Goal: Task Accomplishment & Management: Use online tool/utility

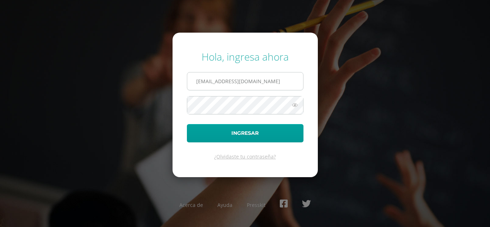
type input "victor_aquino@donbosco.edu.gt"
click at [187, 124] on button "Ingresar" at bounding box center [245, 133] width 116 height 18
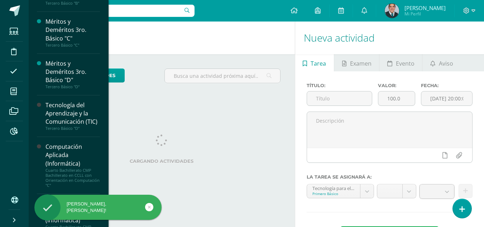
scroll to position [442, 0]
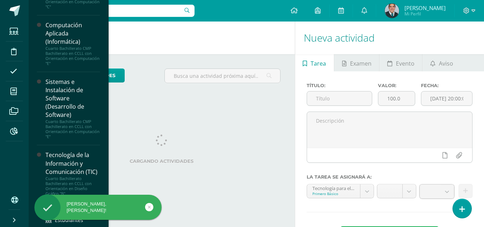
click at [68, 173] on div "Tecnología de la Información y Comunicación (TIC)" at bounding box center [73, 163] width 54 height 25
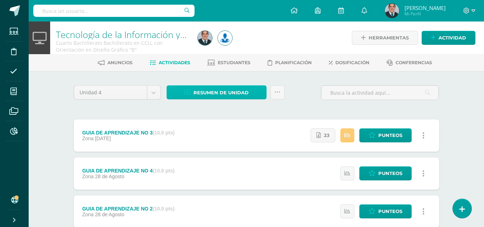
click at [218, 93] on span "Resumen de unidad" at bounding box center [221, 92] width 55 height 13
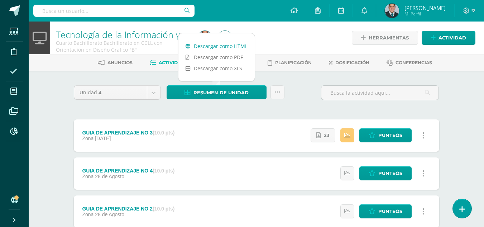
click at [220, 44] on link "Descargar como HTML" at bounding box center [216, 45] width 76 height 11
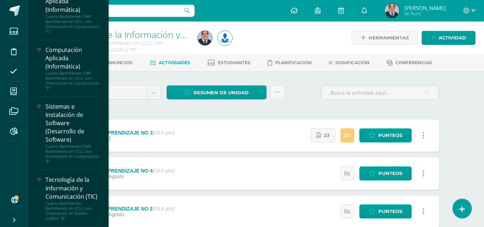
scroll to position [427, 0]
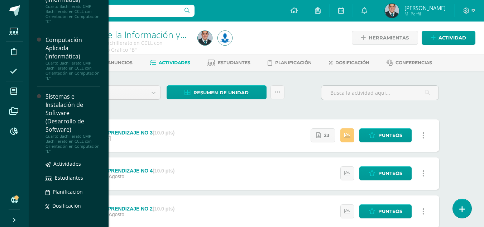
click at [63, 134] on div "Sistemas e Instalación de Software (Desarrollo de Software)" at bounding box center [73, 113] width 54 height 42
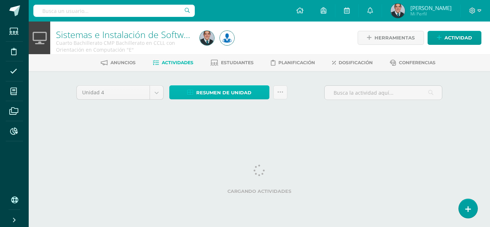
click at [247, 94] on span "Resumen de unidad" at bounding box center [223, 92] width 55 height 13
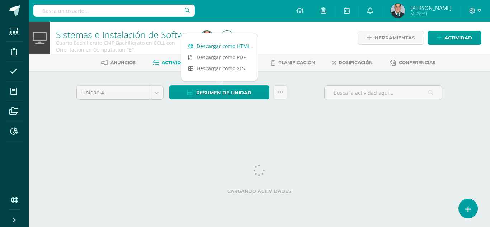
click at [234, 45] on link "Descargar como HTML" at bounding box center [219, 45] width 76 height 11
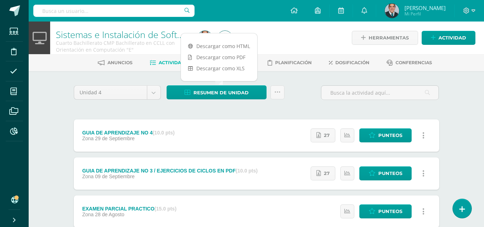
click at [304, 87] on div "Unidad 4 Unidad 1 Unidad 2 Unidad 3 Unidad 4 Resumen de unidad Enviar punteos a…" at bounding box center [256, 95] width 371 height 20
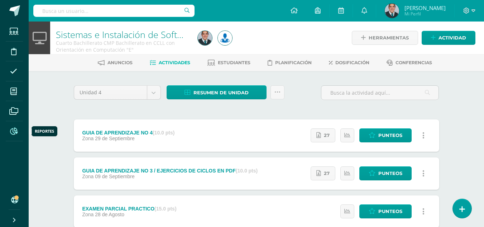
click at [12, 134] on icon at bounding box center [14, 131] width 8 height 7
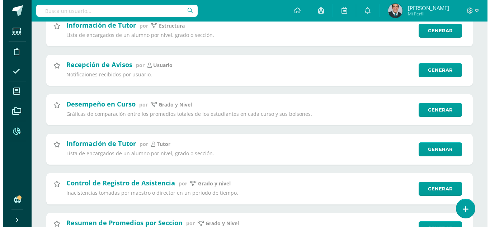
scroll to position [215, 0]
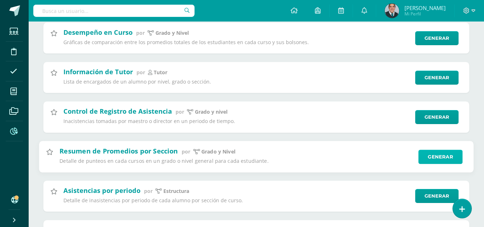
click at [451, 162] on link "Generar" at bounding box center [441, 156] width 44 height 14
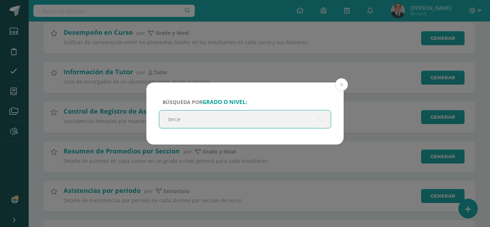
type input "tercer"
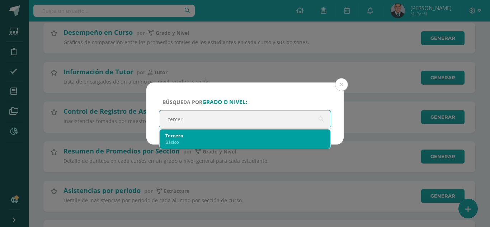
click at [192, 139] on div "Básico" at bounding box center [244, 142] width 159 height 6
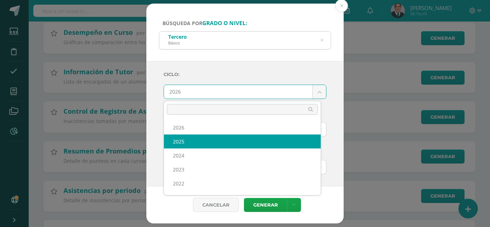
select select "7"
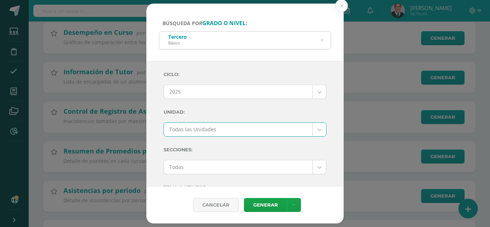
scroll to position [36, 0]
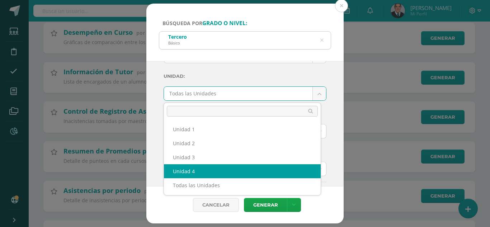
select select "Unidad 4"
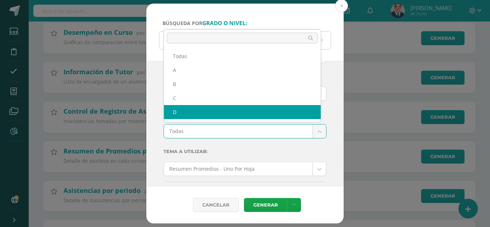
select select "D"
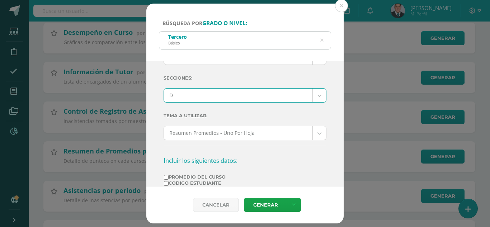
scroll to position [108, 0]
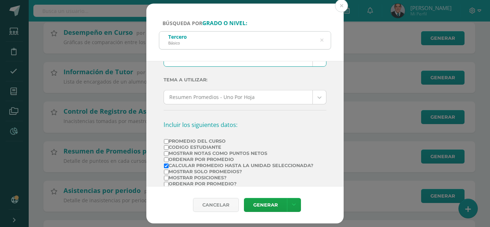
click at [197, 152] on label "Mostrar Notas Como Puntos Netos" at bounding box center [238, 153] width 149 height 5
click at [168, 152] on input "Mostrar Notas Como Puntos Netos" at bounding box center [166, 153] width 5 height 5
checkbox input "true"
click at [206, 158] on label "Ordenar por Promedio" at bounding box center [238, 159] width 149 height 5
click at [168, 158] on input "Ordenar por Promedio" at bounding box center [166, 159] width 5 height 5
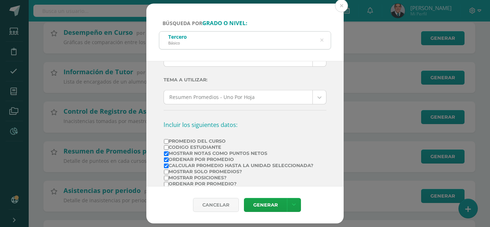
click at [206, 158] on label "Ordenar por Promedio" at bounding box center [238, 159] width 149 height 5
click at [168, 158] on input "Ordenar por Promedio" at bounding box center [166, 159] width 5 height 5
checkbox input "false"
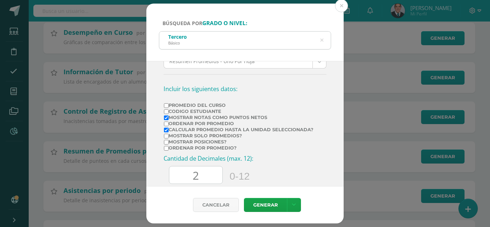
scroll to position [215, 0]
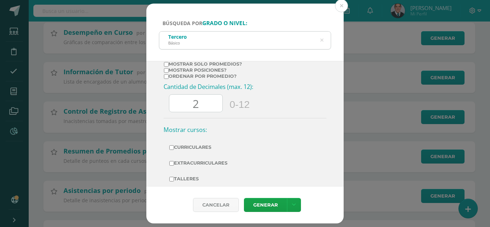
click at [197, 100] on input "2" at bounding box center [195, 104] width 53 height 18
type input "0"
click at [206, 148] on label "Curriculares" at bounding box center [244, 147] width 151 height 10
click at [174, 148] on input "Curriculares" at bounding box center [171, 147] width 5 height 5
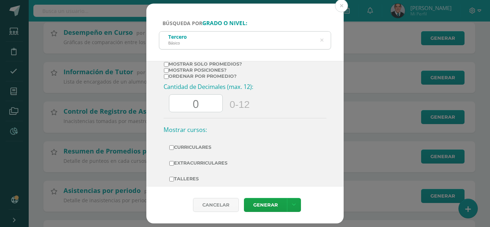
checkbox input "true"
click at [211, 161] on label "Extracurriculares" at bounding box center [244, 163] width 151 height 10
click at [174, 161] on input "Extracurriculares" at bounding box center [171, 163] width 5 height 5
checkbox input "true"
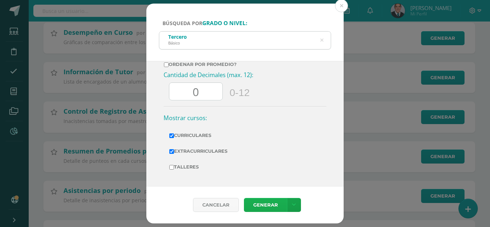
click at [273, 205] on link "Generar" at bounding box center [265, 205] width 43 height 14
click at [342, 4] on button at bounding box center [341, 5] width 13 height 13
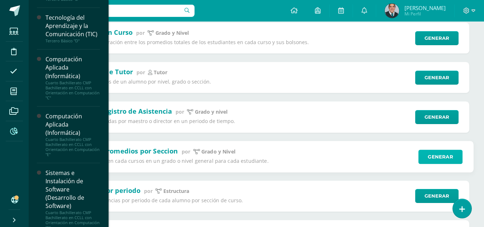
scroll to position [359, 0]
